Goal: Task Accomplishment & Management: Use online tool/utility

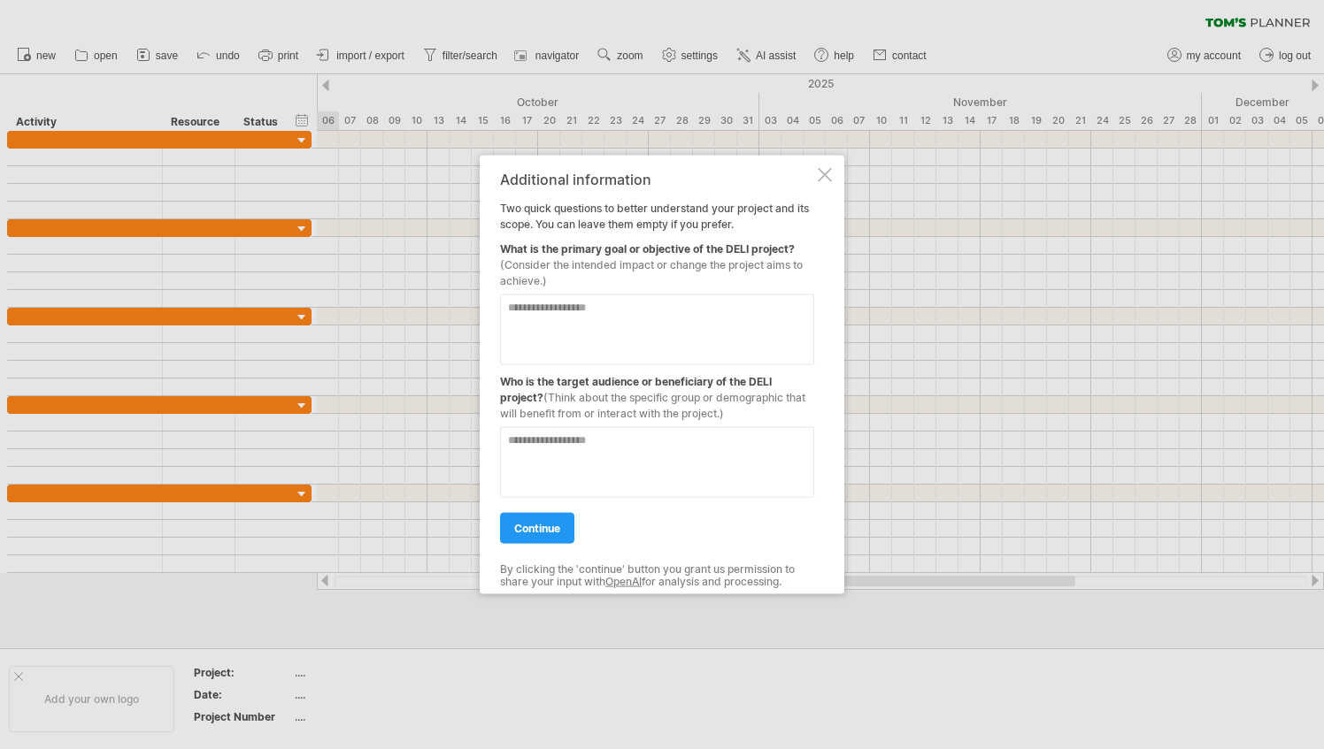
click at [826, 172] on div at bounding box center [825, 174] width 14 height 14
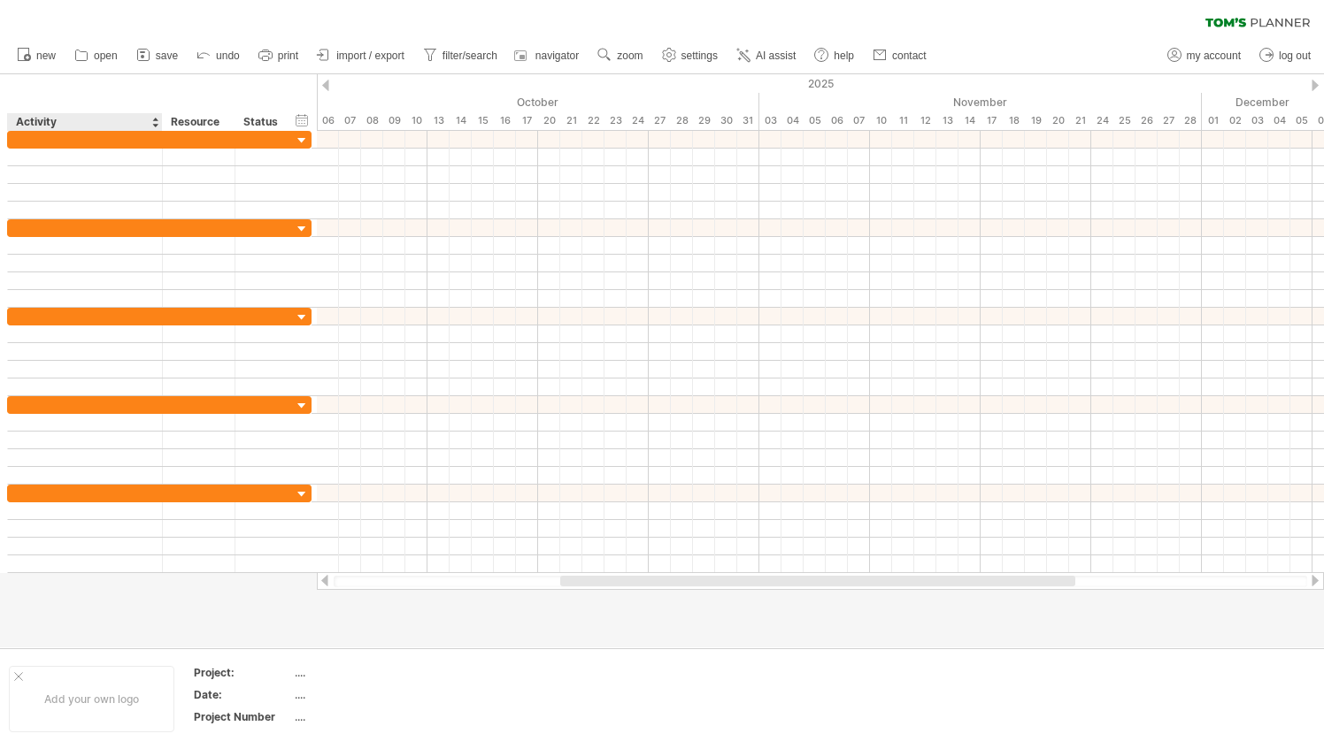
click at [57, 119] on div "Activity" at bounding box center [84, 122] width 136 height 18
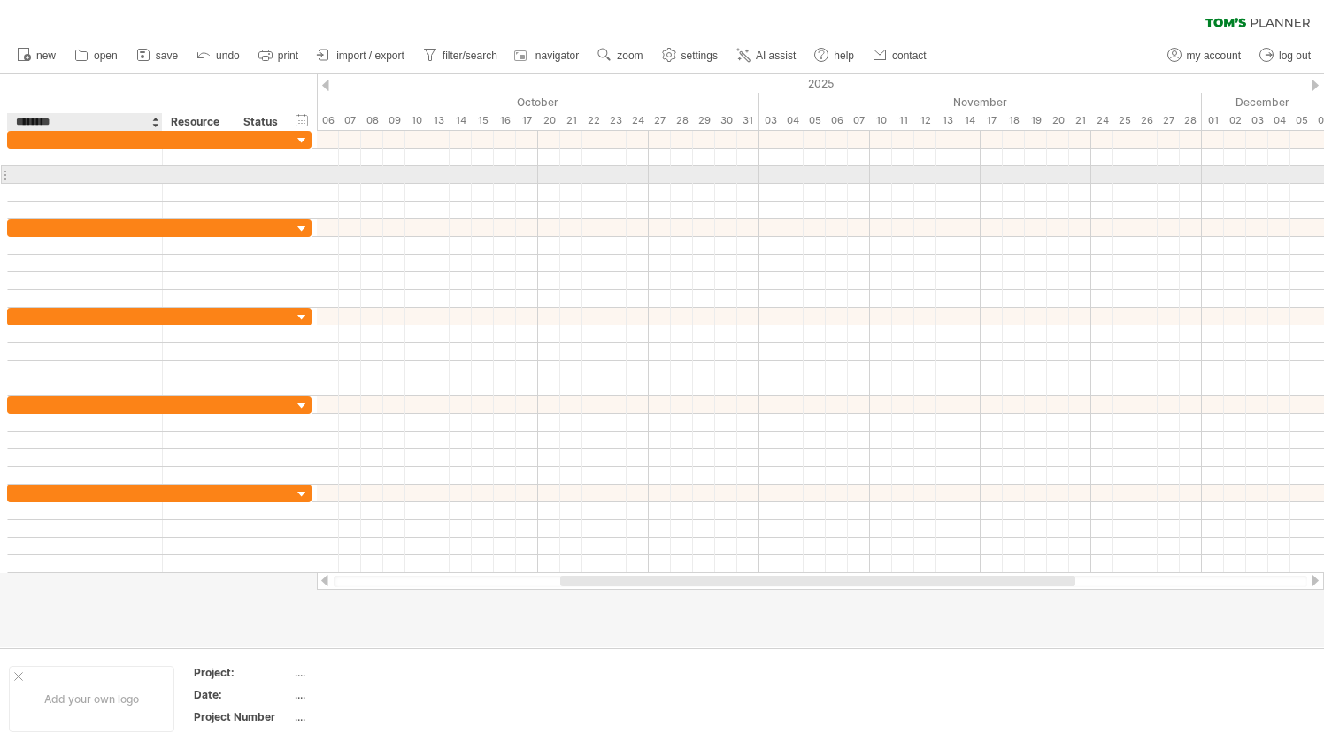
click at [133, 167] on div at bounding box center [85, 174] width 136 height 17
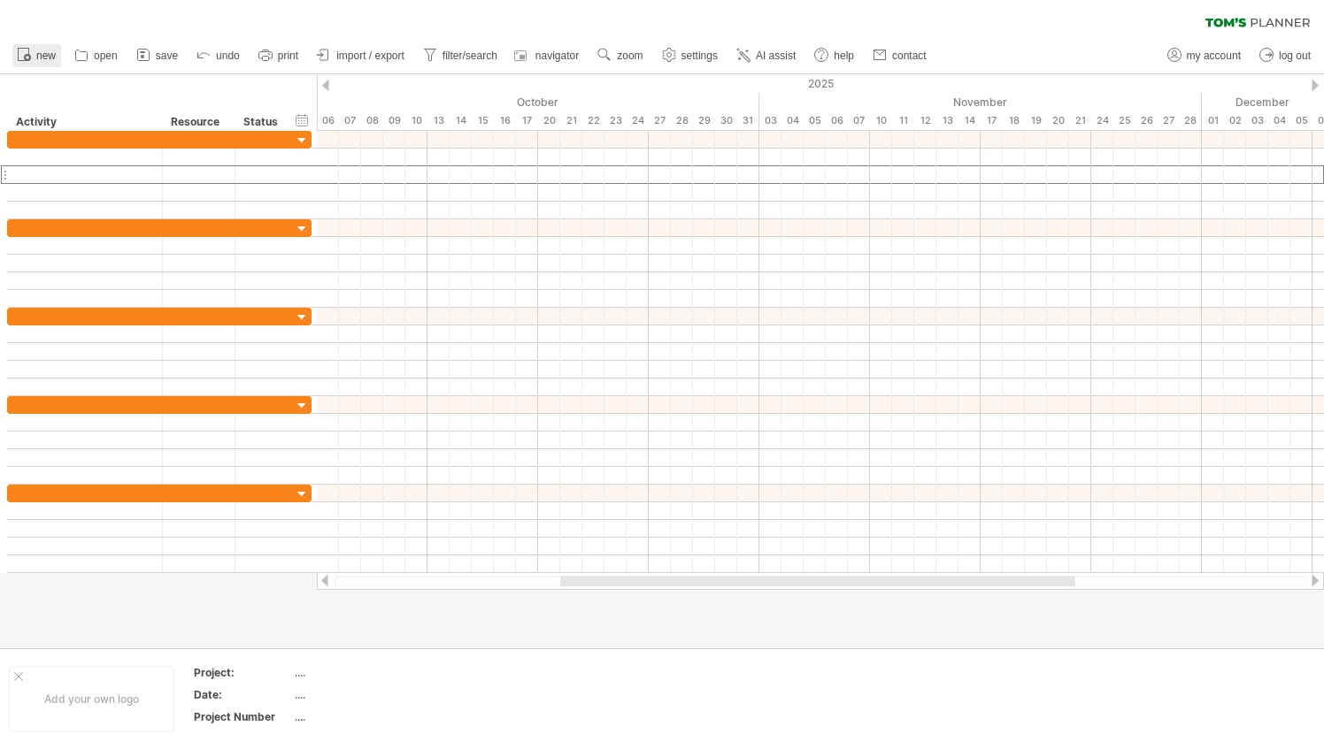
click at [33, 54] on link "new" at bounding box center [36, 55] width 49 height 23
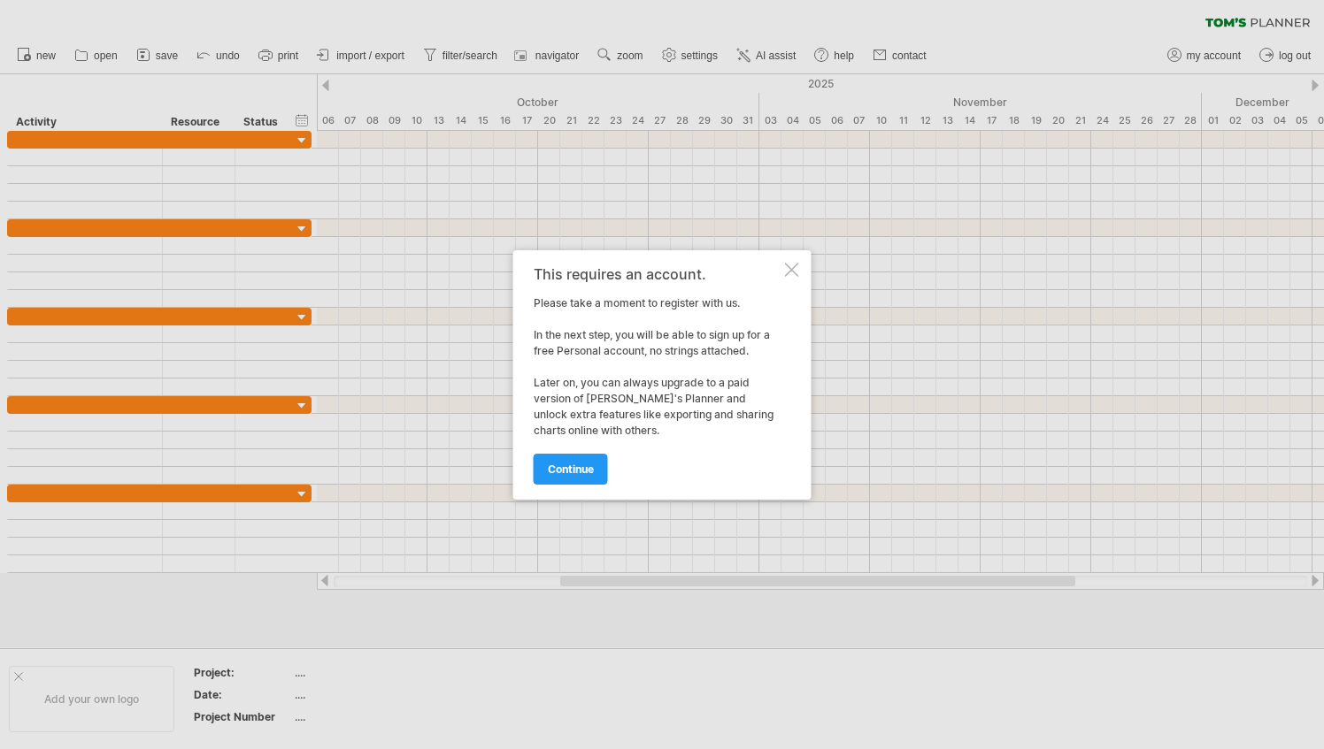
click at [787, 263] on div at bounding box center [792, 270] width 14 height 14
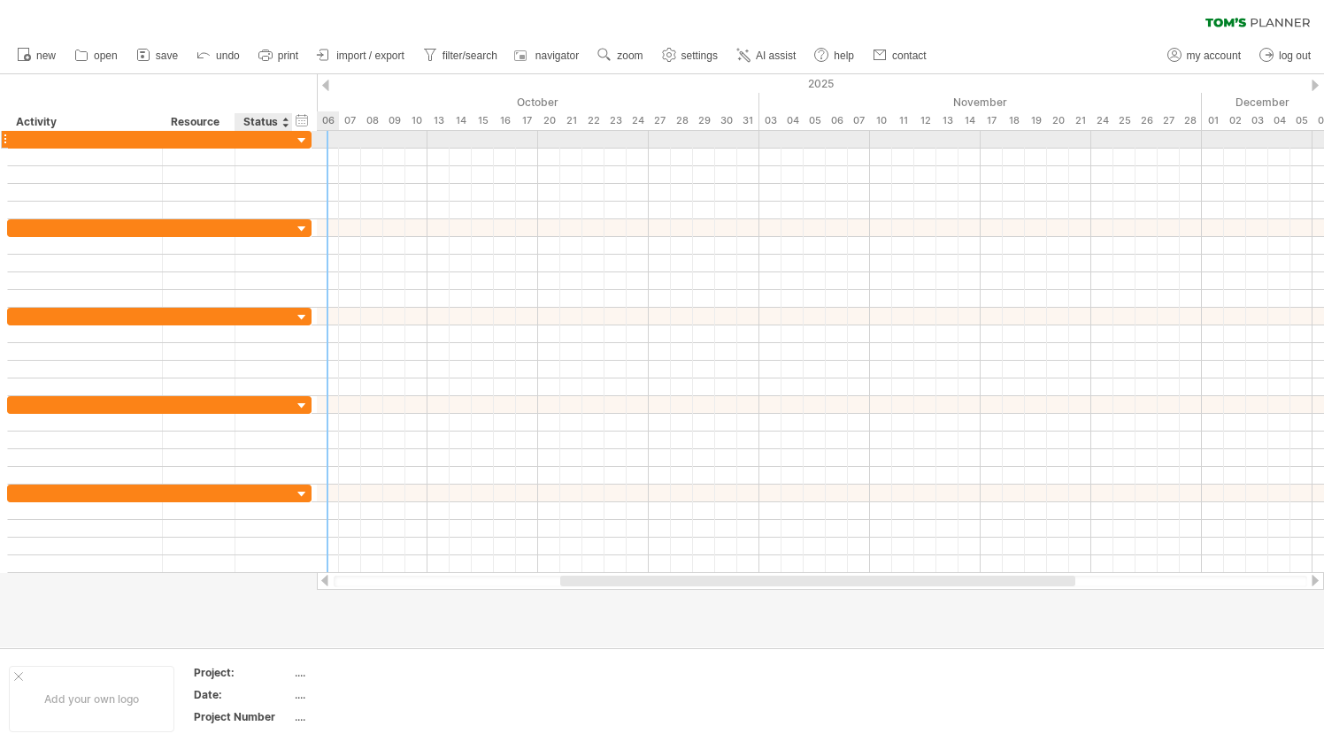
click at [236, 138] on div at bounding box center [264, 139] width 58 height 17
click at [213, 138] on div at bounding box center [199, 139] width 54 height 17
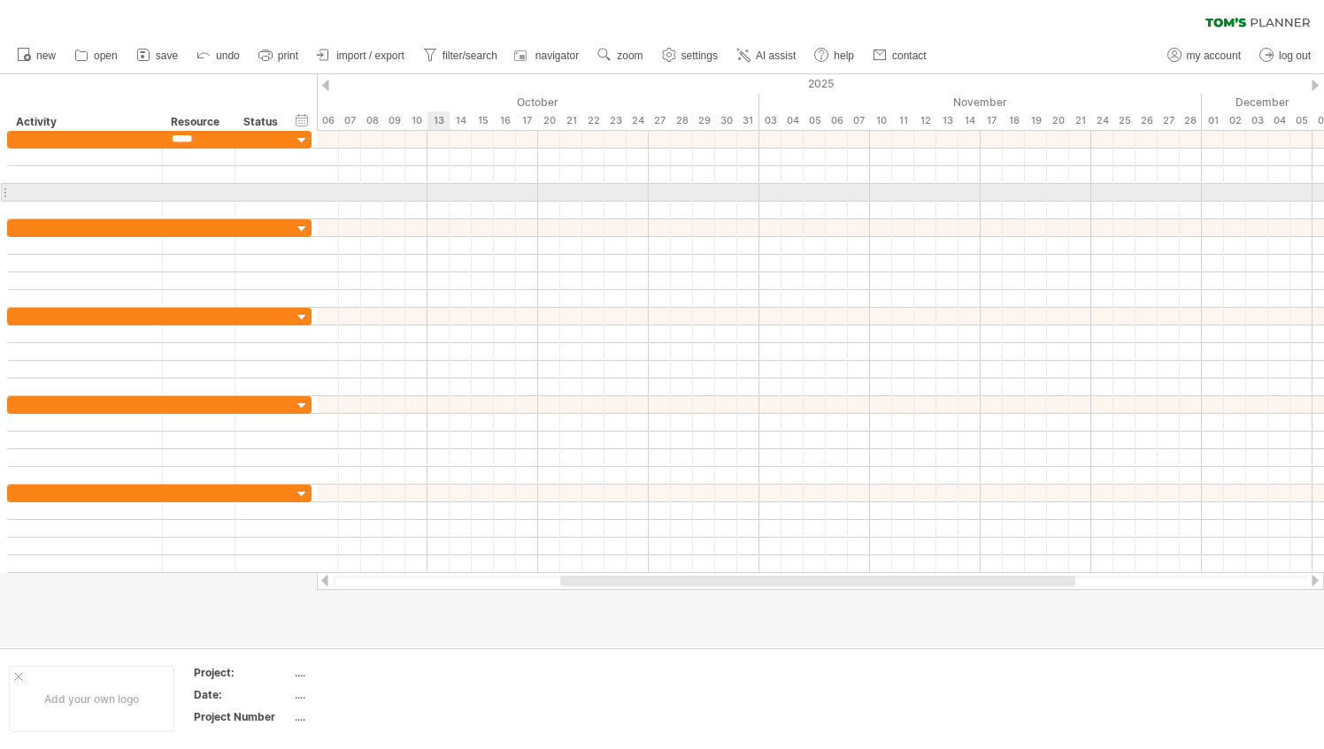
type input "*****"
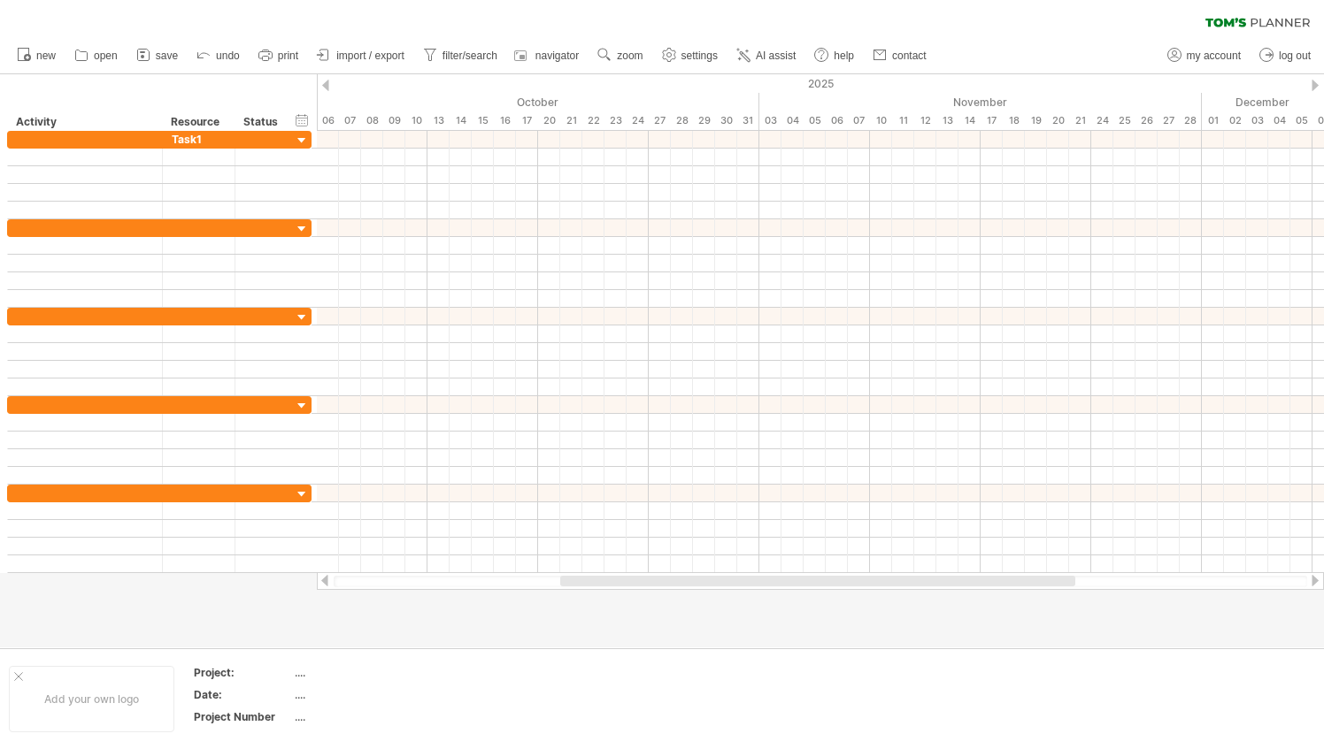
click at [327, 83] on div at bounding box center [325, 86] width 7 height 12
click at [1315, 92] on div "2025" at bounding box center [571, 83] width 2721 height 19
click at [492, 119] on div "01" at bounding box center [483, 120] width 22 height 19
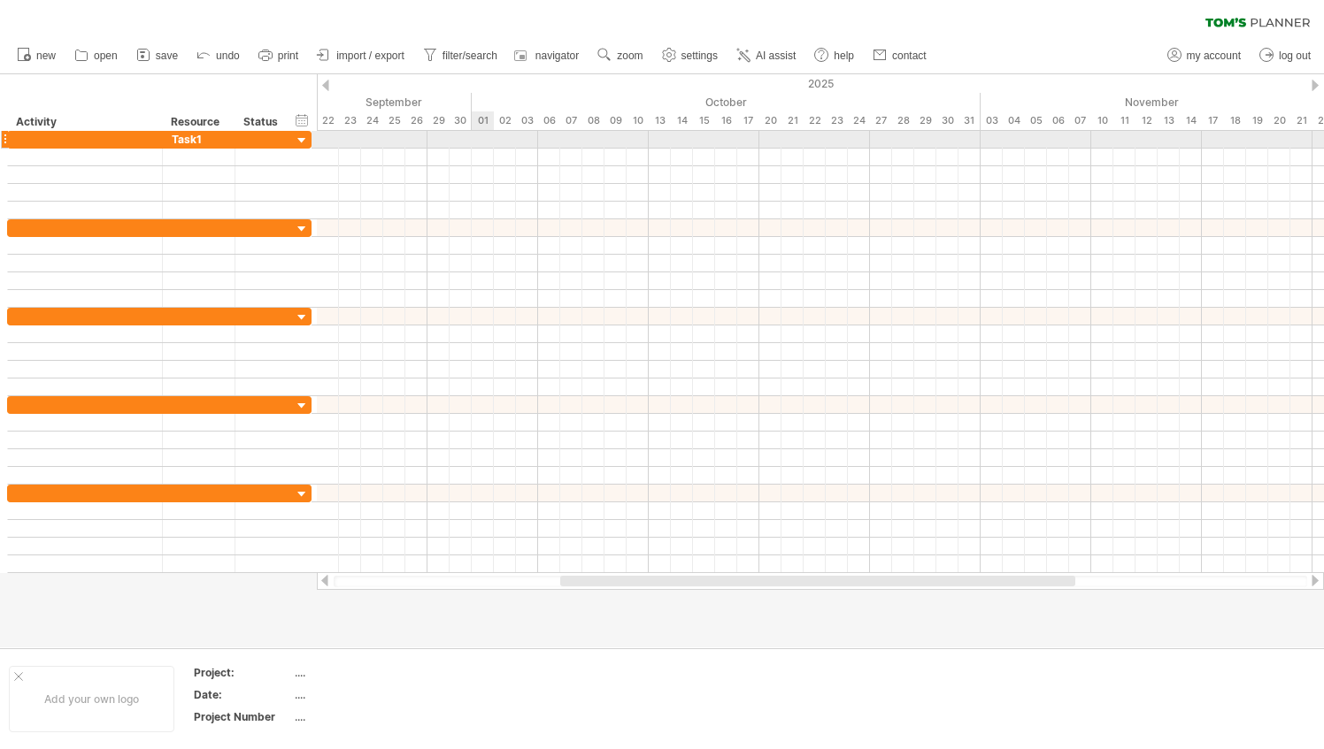
click at [480, 133] on div at bounding box center [820, 140] width 1007 height 18
click at [481, 134] on div at bounding box center [820, 140] width 1007 height 18
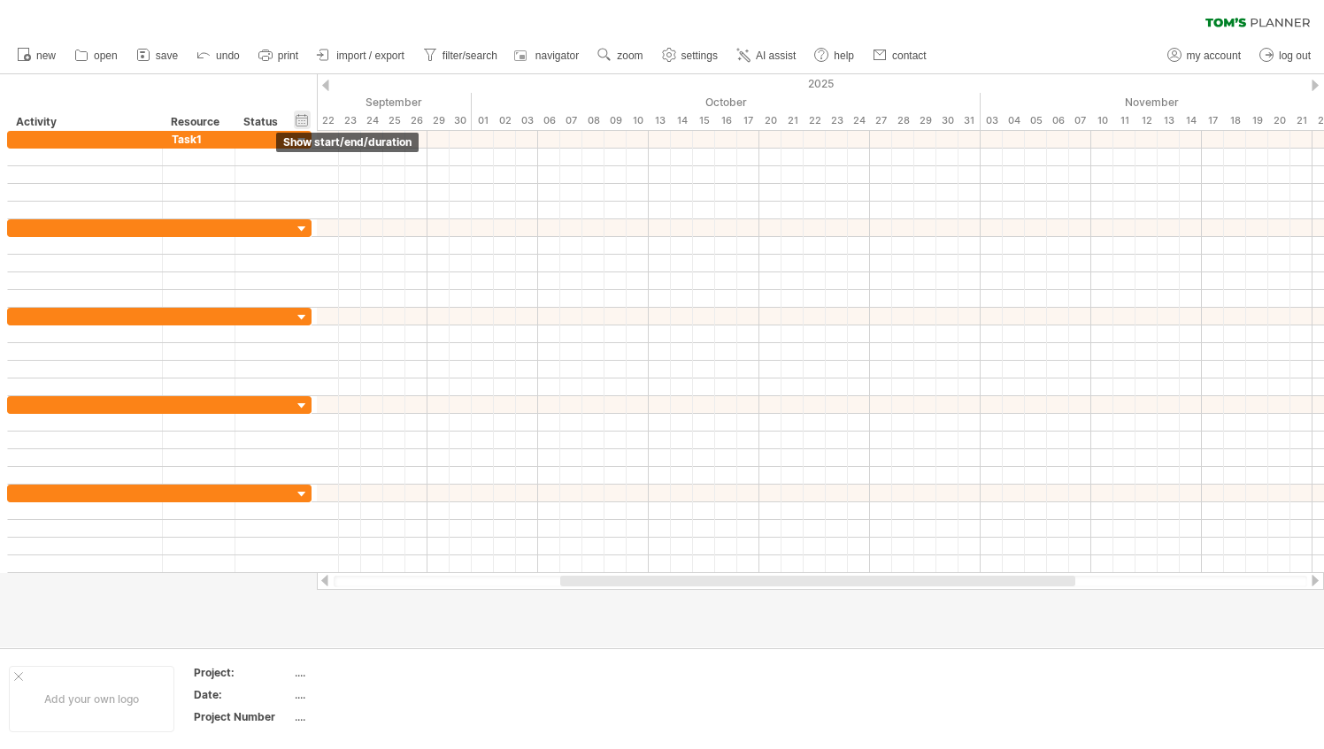
click at [303, 119] on div "hide start/end/duration show start/end/duration" at bounding box center [302, 120] width 17 height 19
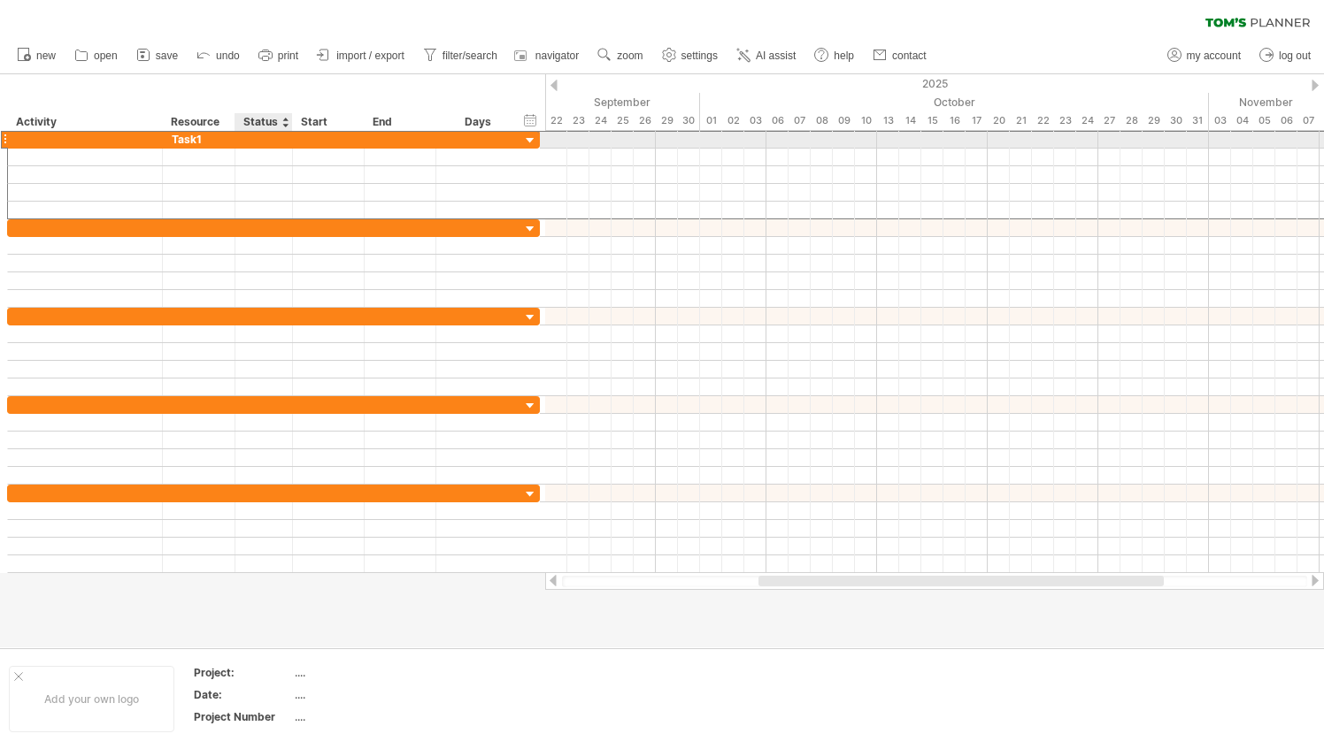
click at [263, 136] on div at bounding box center [263, 139] width 39 height 17
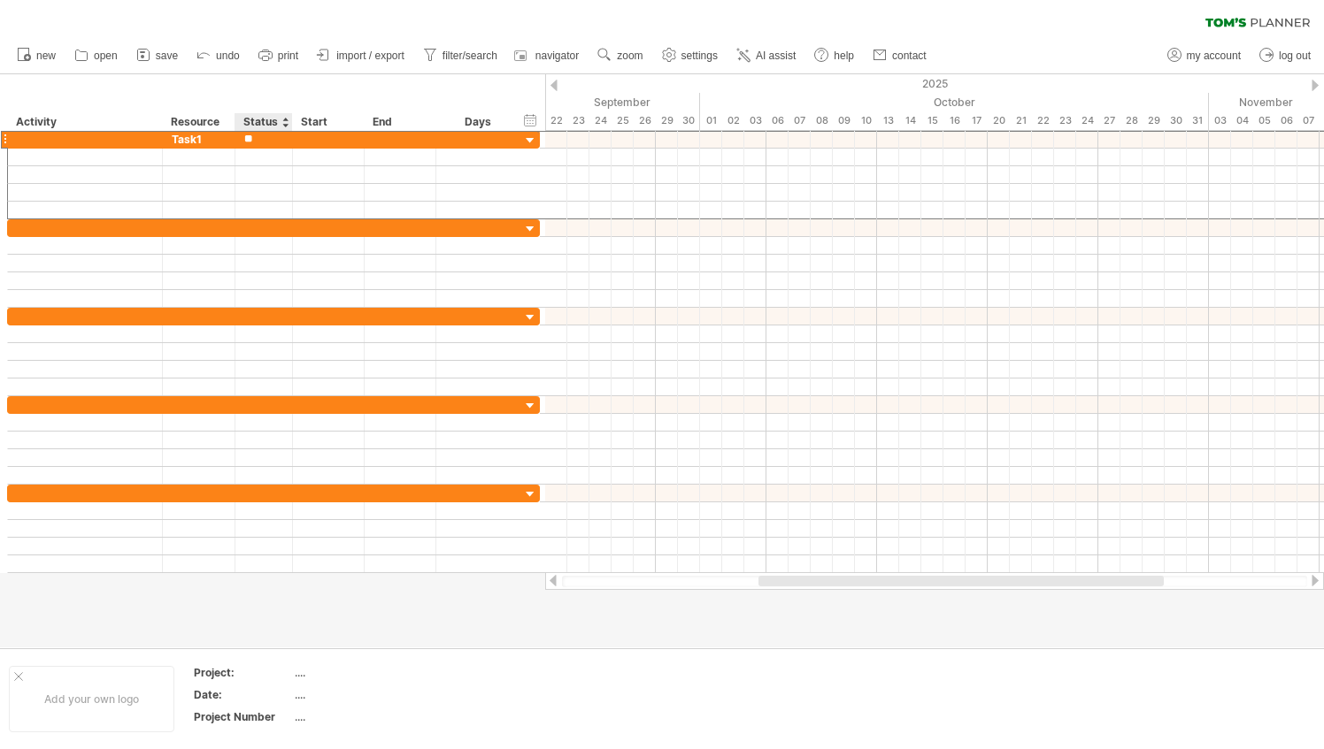
type input "*"
click at [342, 120] on div "Start" at bounding box center [327, 122] width 53 height 18
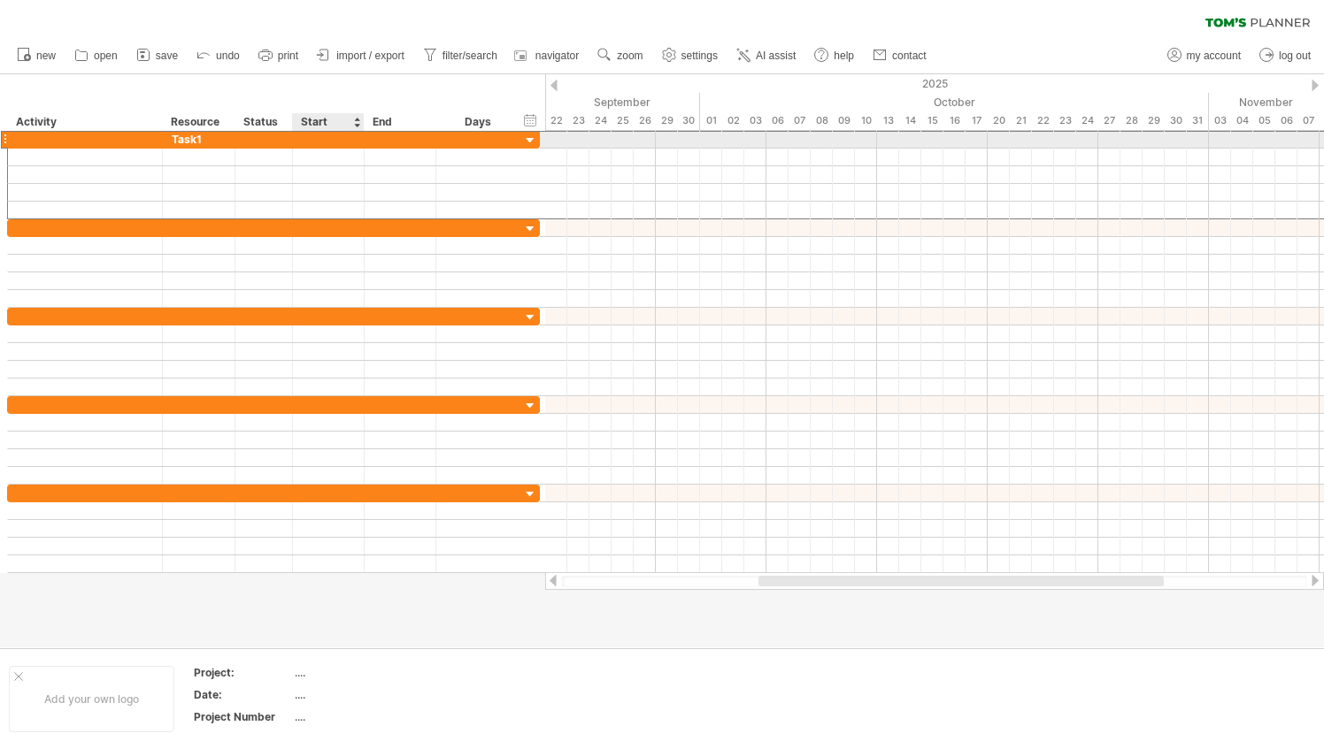
click at [333, 134] on div at bounding box center [329, 139] width 72 height 17
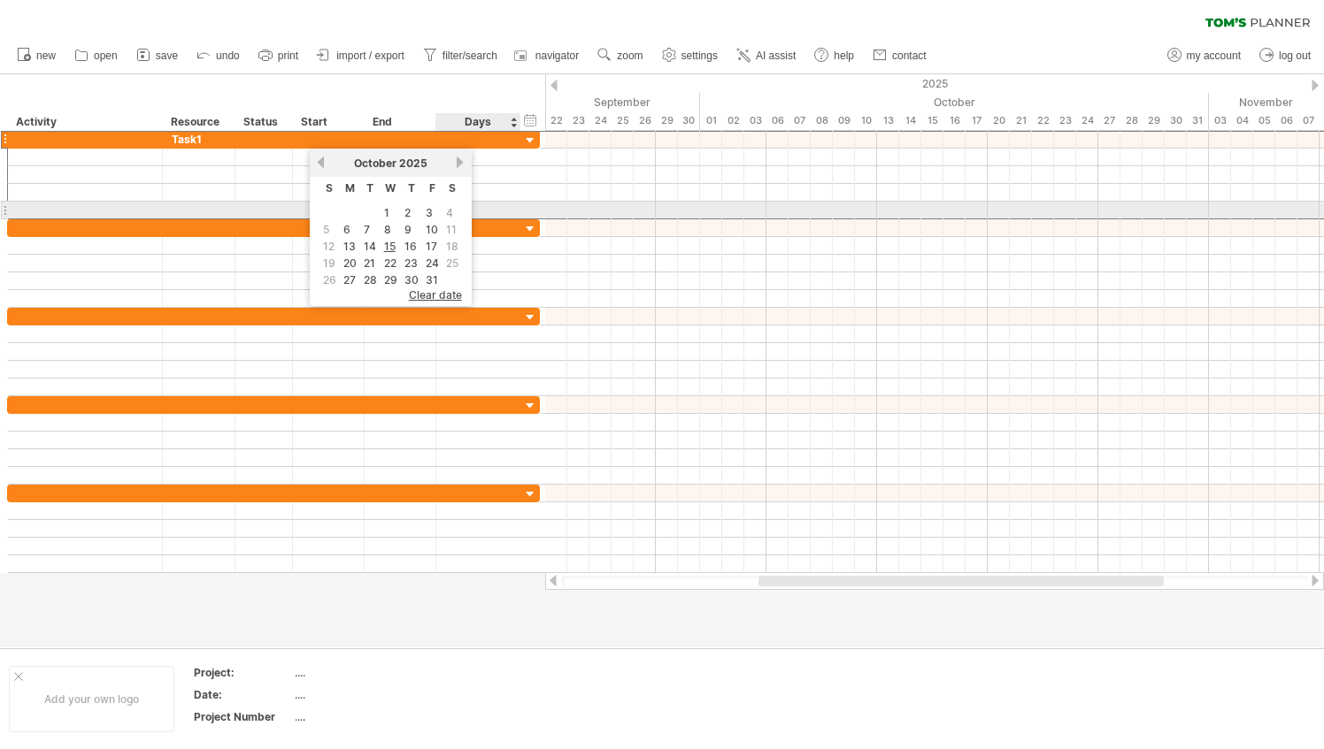
click at [448, 206] on span "4" at bounding box center [449, 212] width 11 height 17
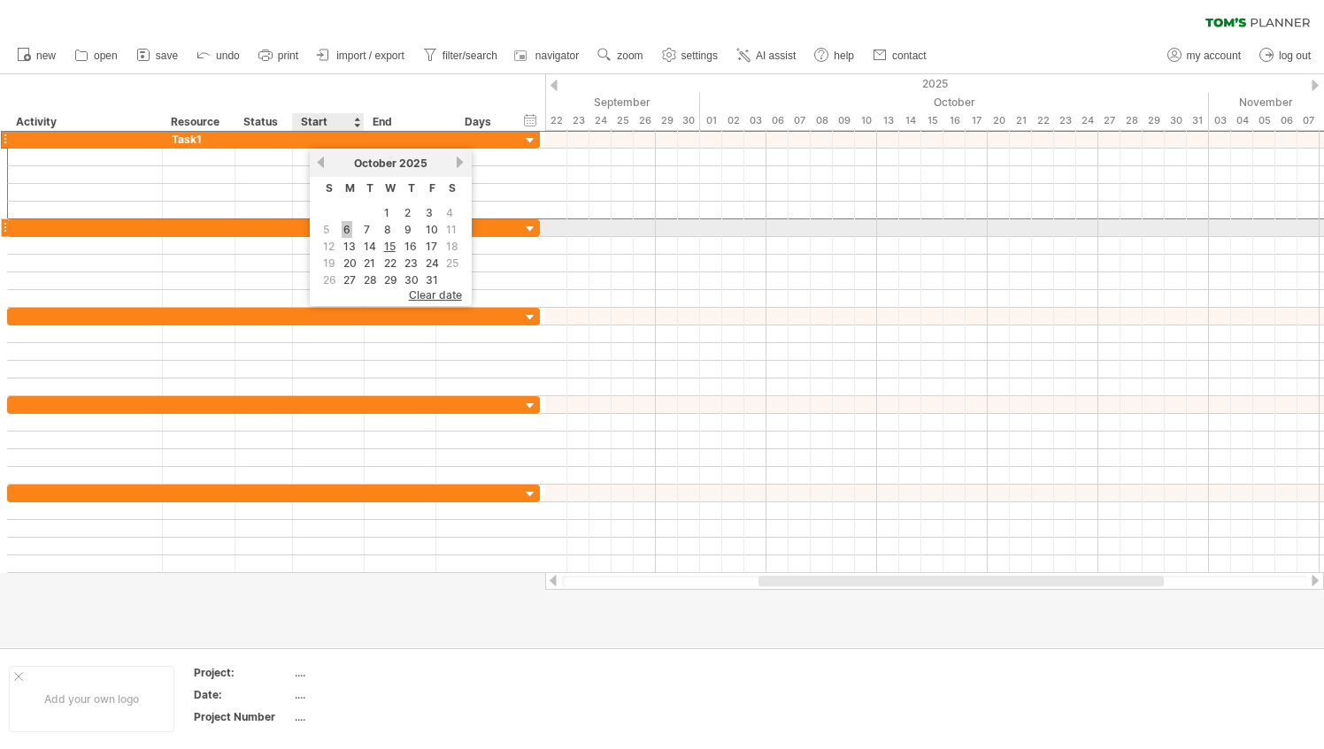
click at [343, 232] on link "6" at bounding box center [347, 229] width 11 height 17
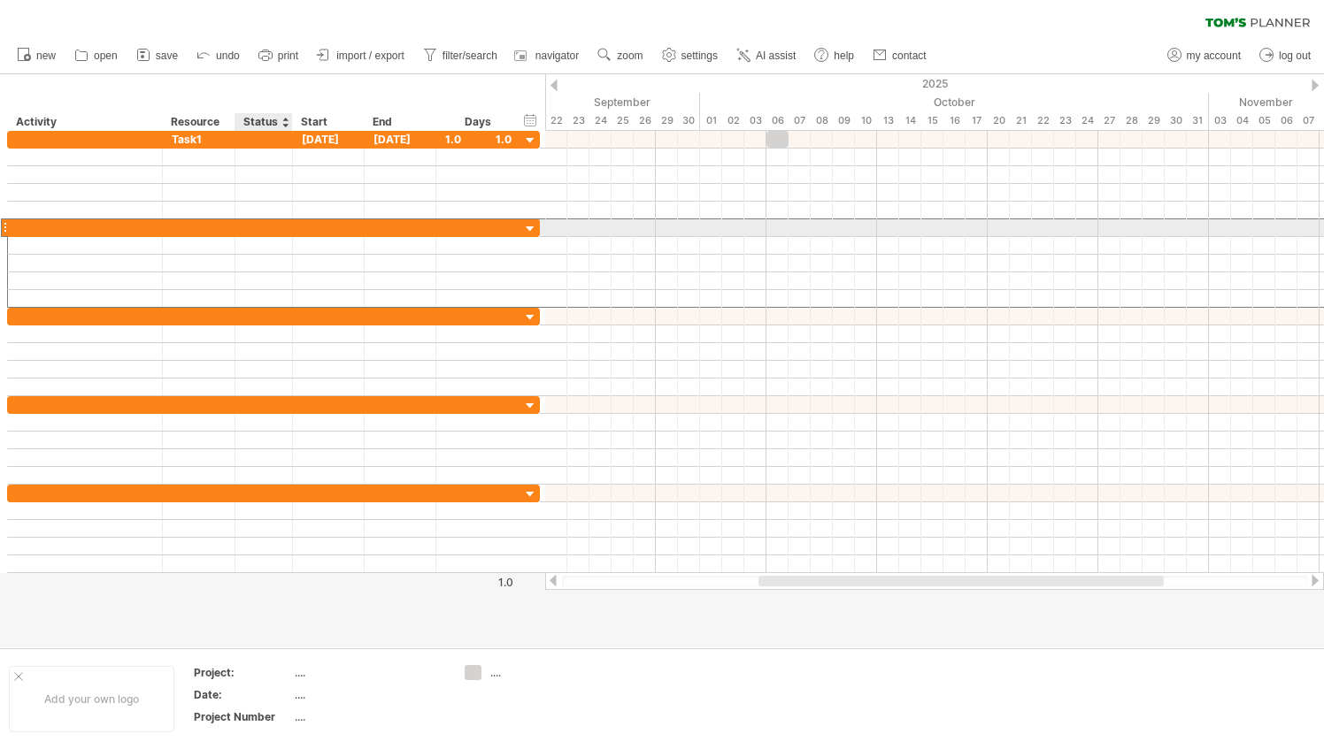
click at [273, 230] on div at bounding box center [263, 227] width 39 height 17
click at [187, 234] on div at bounding box center [199, 227] width 54 height 17
click at [108, 225] on div at bounding box center [85, 227] width 136 height 17
click at [225, 221] on div at bounding box center [199, 227] width 54 height 17
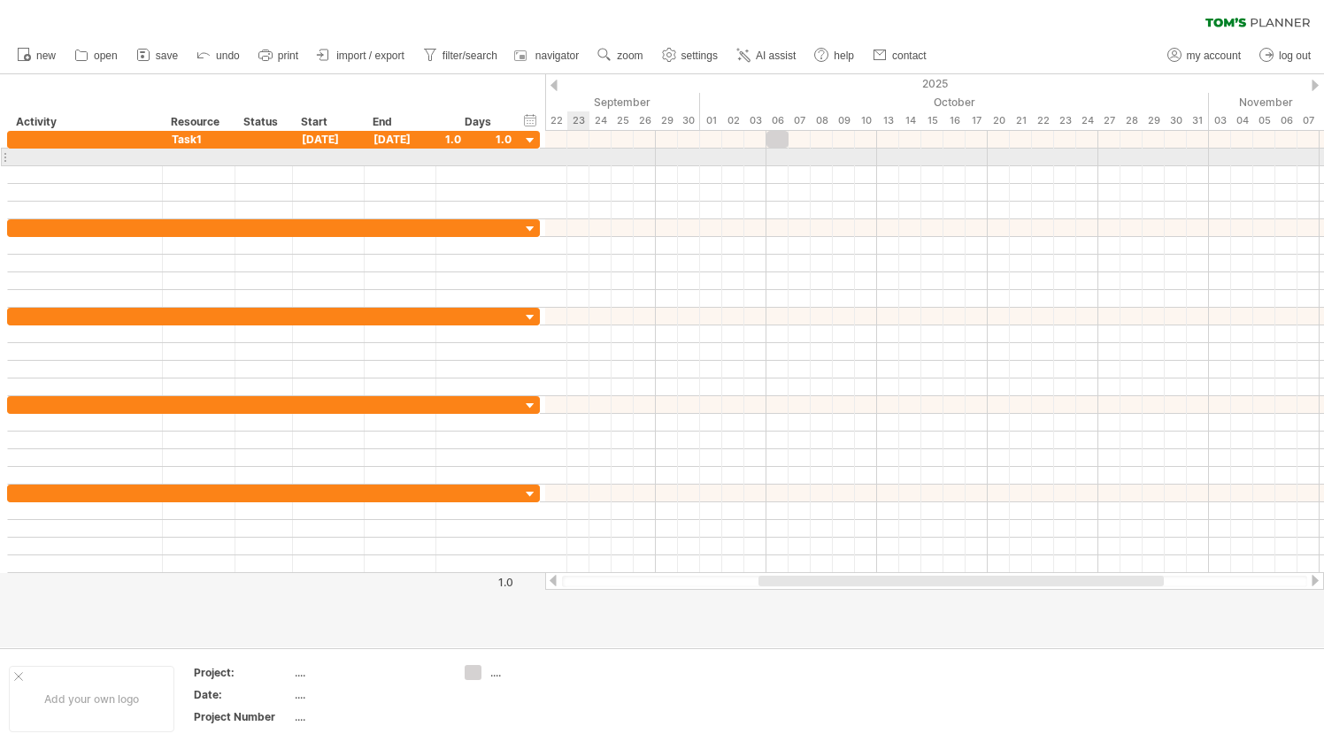
click at [588, 165] on div at bounding box center [934, 158] width 779 height 18
click at [569, 172] on div at bounding box center [934, 175] width 779 height 18
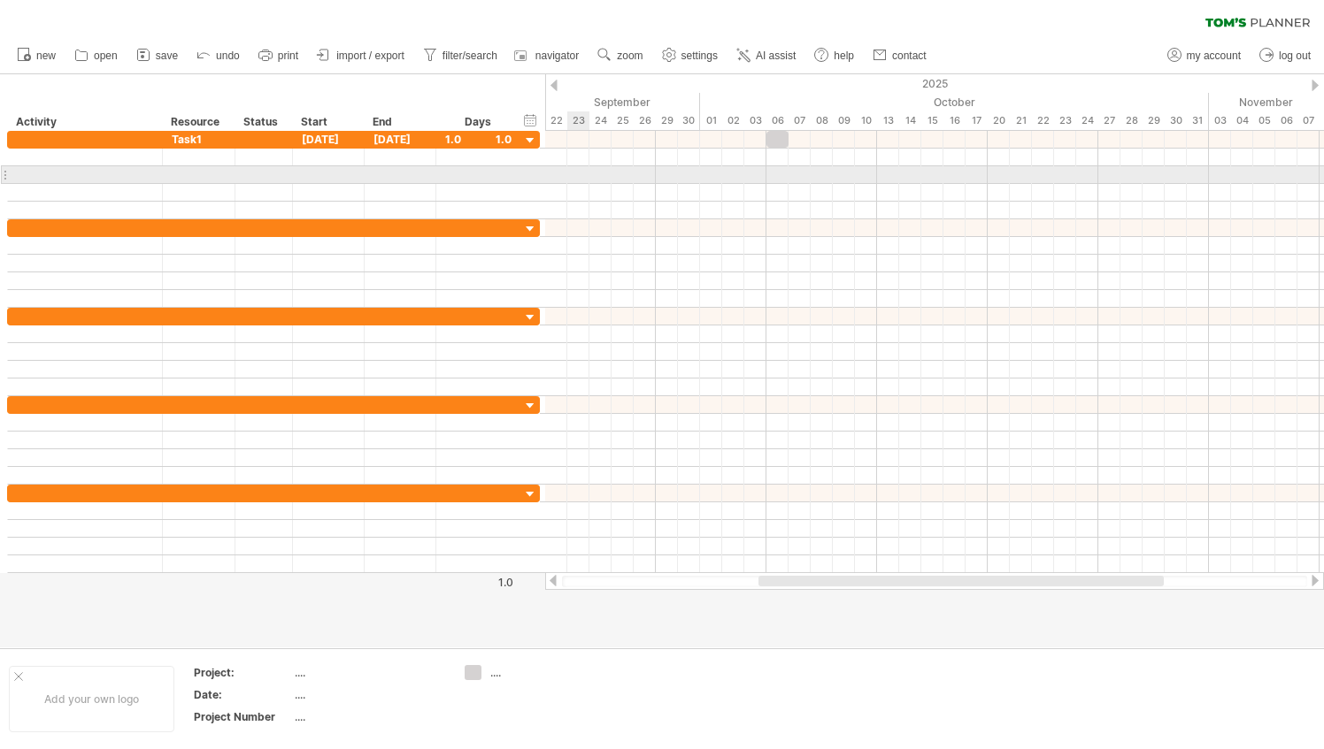
click at [569, 172] on div at bounding box center [934, 175] width 779 height 18
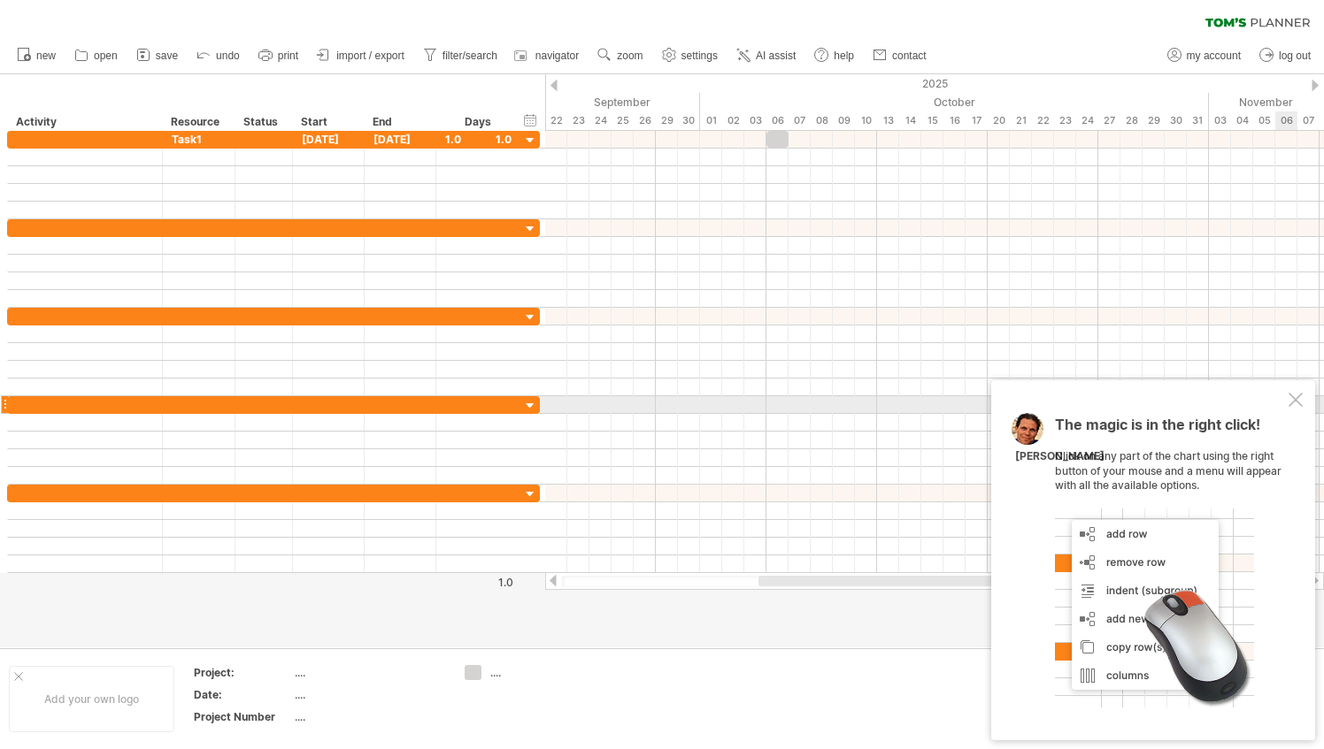
click at [1287, 400] on div "The magic is in the right click! Click on any part of the chart using the right…" at bounding box center [1153, 560] width 324 height 360
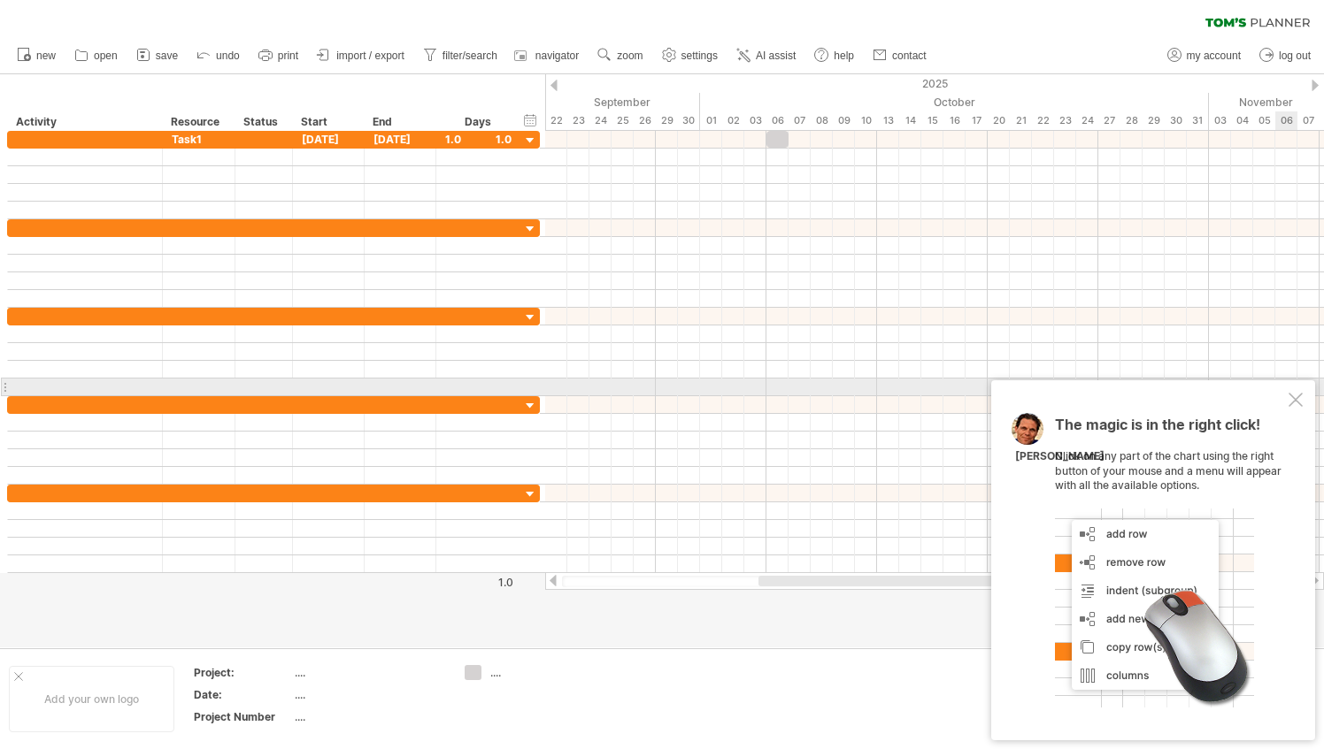
click at [1295, 392] on div "The magic is in the right click! Click on any part of the chart using the right…" at bounding box center [1153, 560] width 324 height 360
click at [1295, 401] on div at bounding box center [1295, 400] width 14 height 14
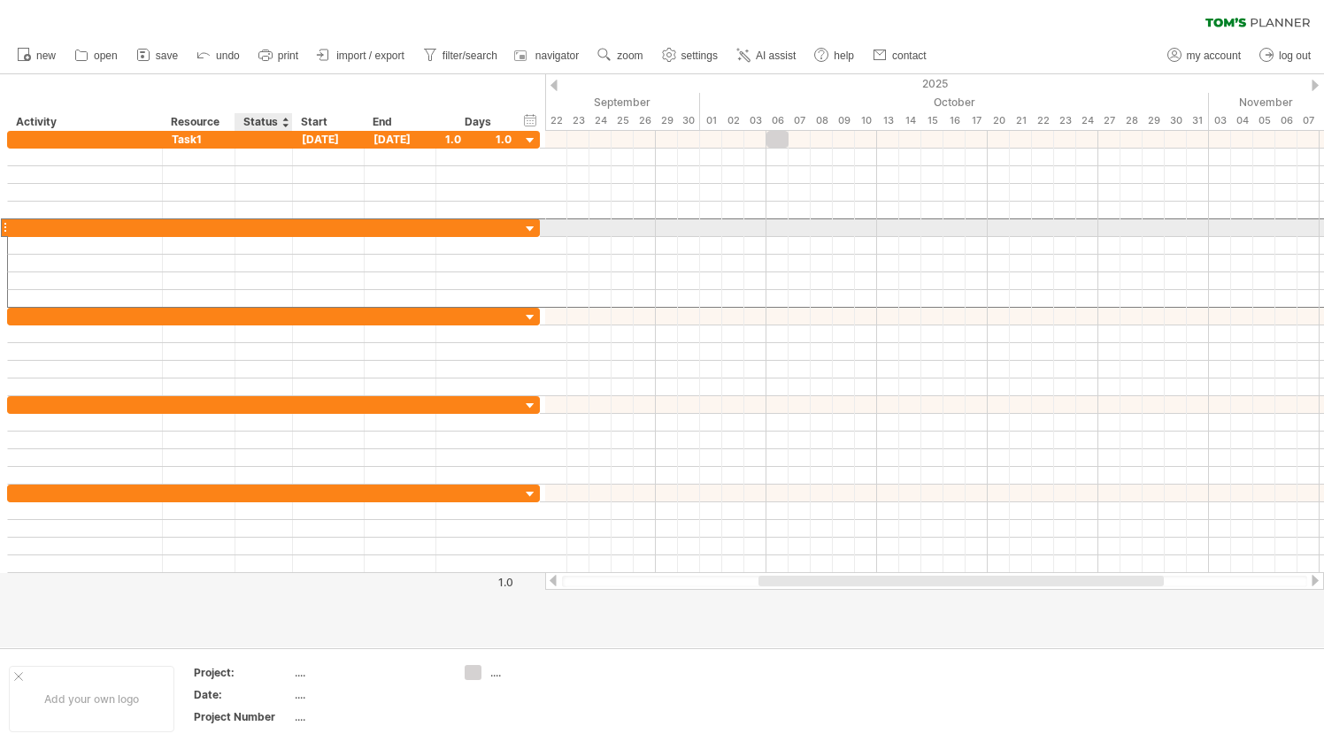
click at [293, 223] on div at bounding box center [329, 227] width 72 height 17
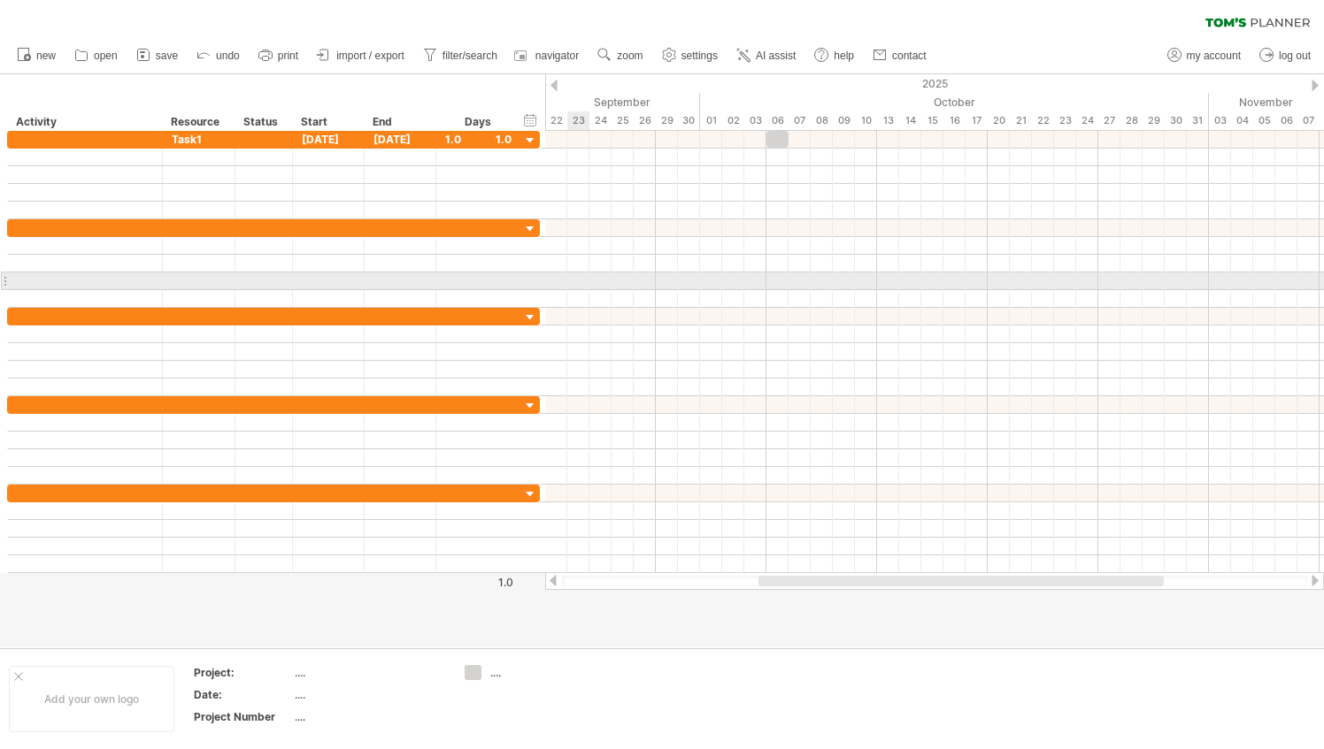
click at [570, 290] on div at bounding box center [934, 299] width 779 height 18
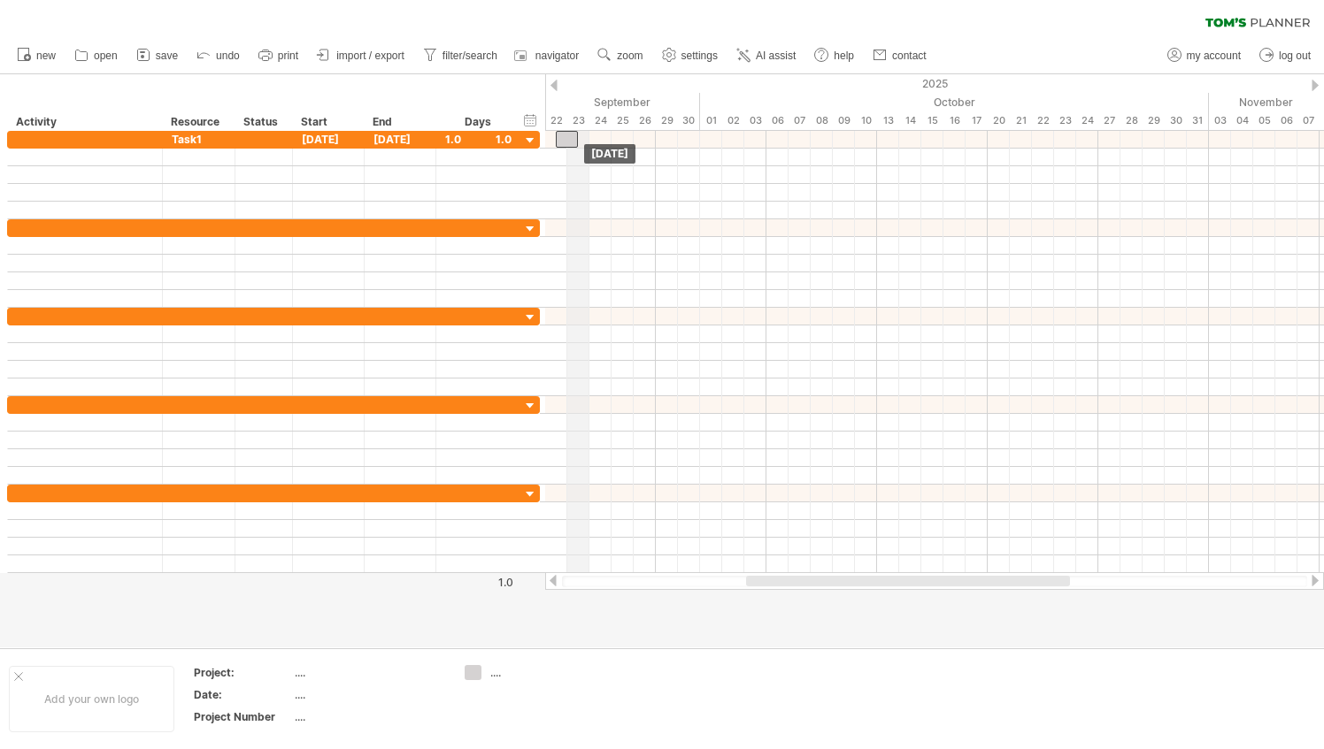
drag, startPoint x: 780, startPoint y: 140, endPoint x: 573, endPoint y: 127, distance: 207.4
click at [573, 127] on div "Trying to reach [DOMAIN_NAME] Connected again... 0% clear filter new" at bounding box center [662, 374] width 1324 height 749
